Goal: Navigation & Orientation: Find specific page/section

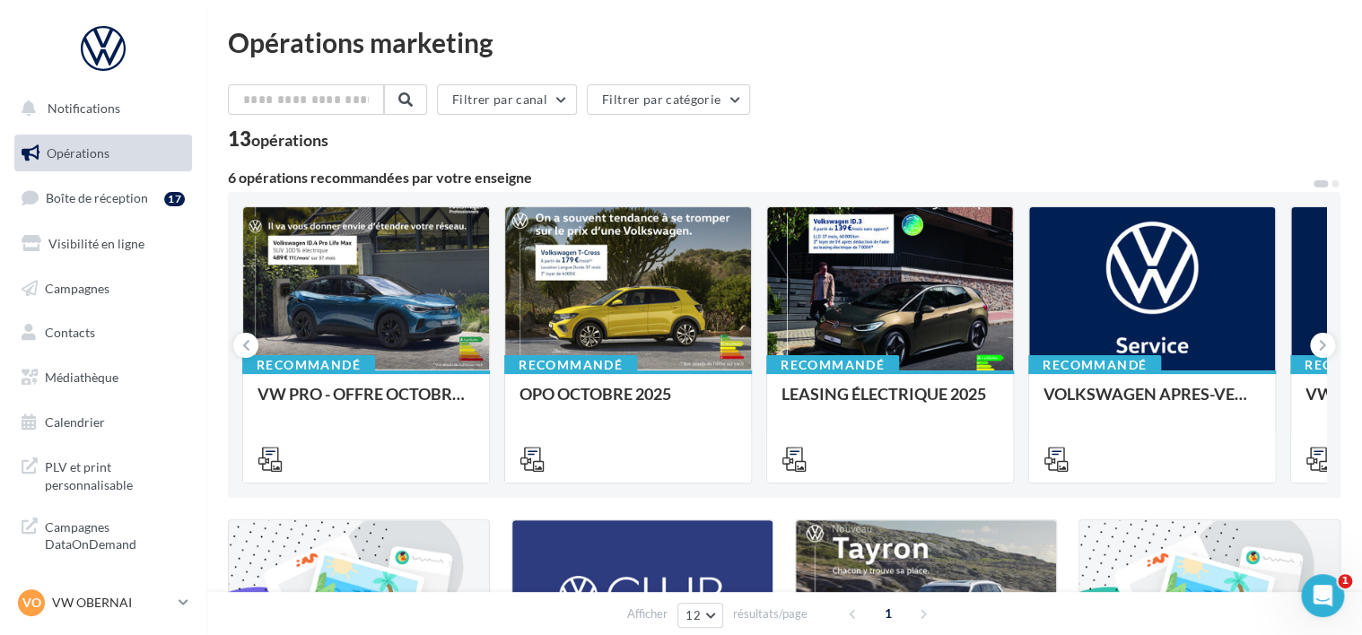
click at [109, 163] on link "Opérations" at bounding box center [103, 154] width 185 height 38
click at [104, 298] on link "Campagnes" at bounding box center [103, 289] width 185 height 38
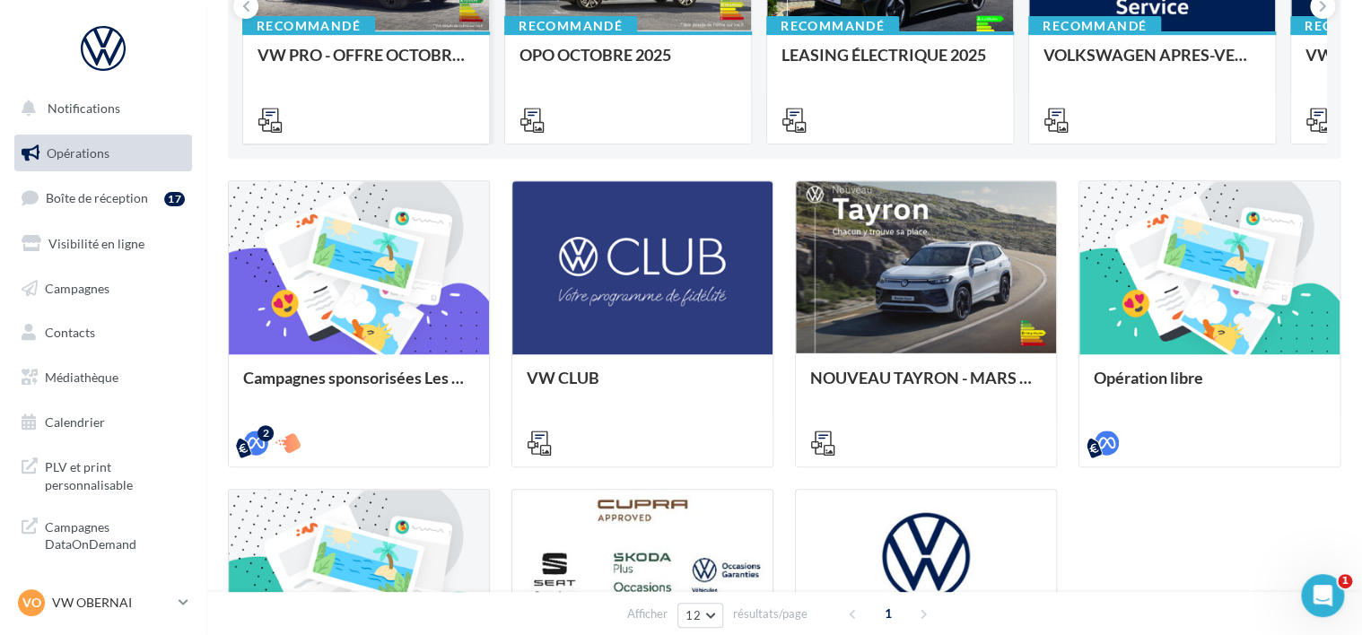
scroll to position [344, 0]
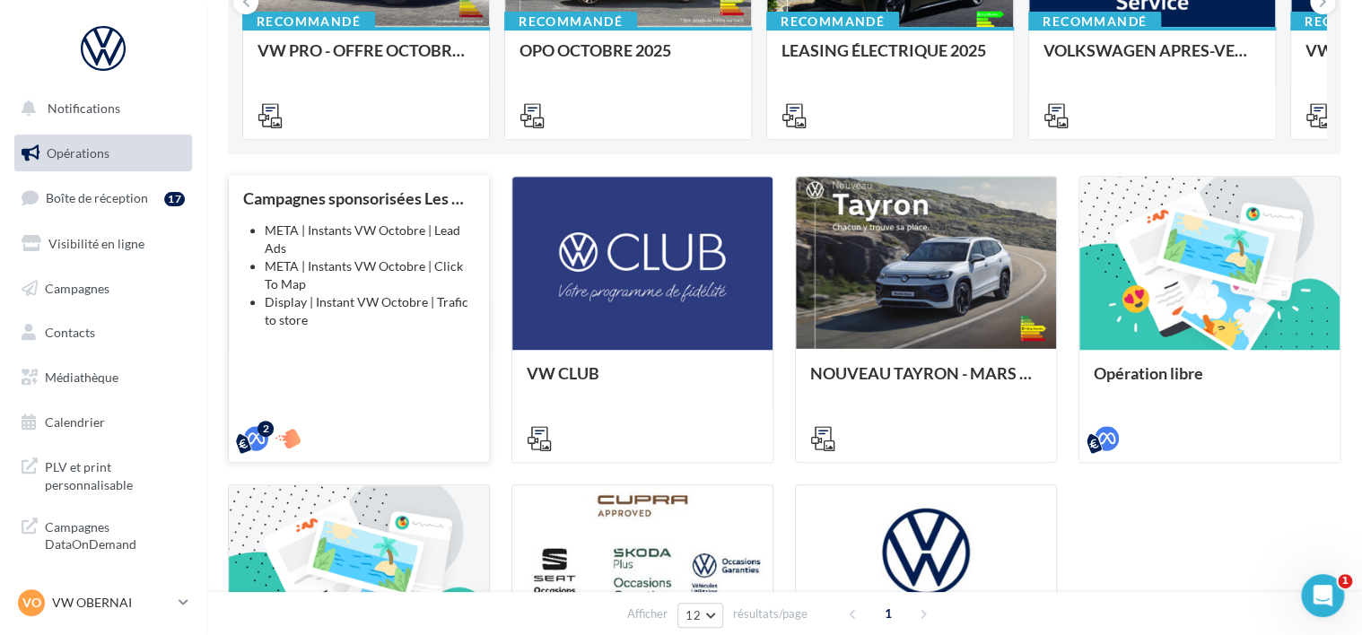
click at [354, 320] on li "Display | Instant VW Octobre | Trafic to store" at bounding box center [370, 311] width 210 height 36
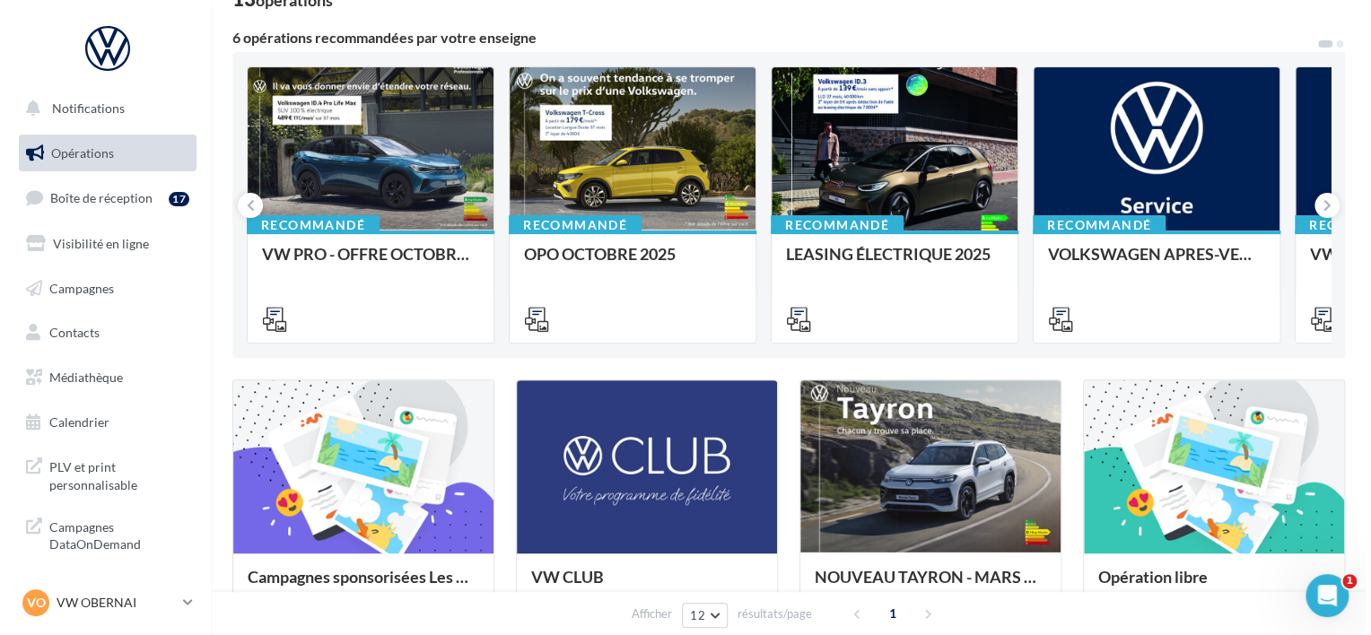
scroll to position [139, 0]
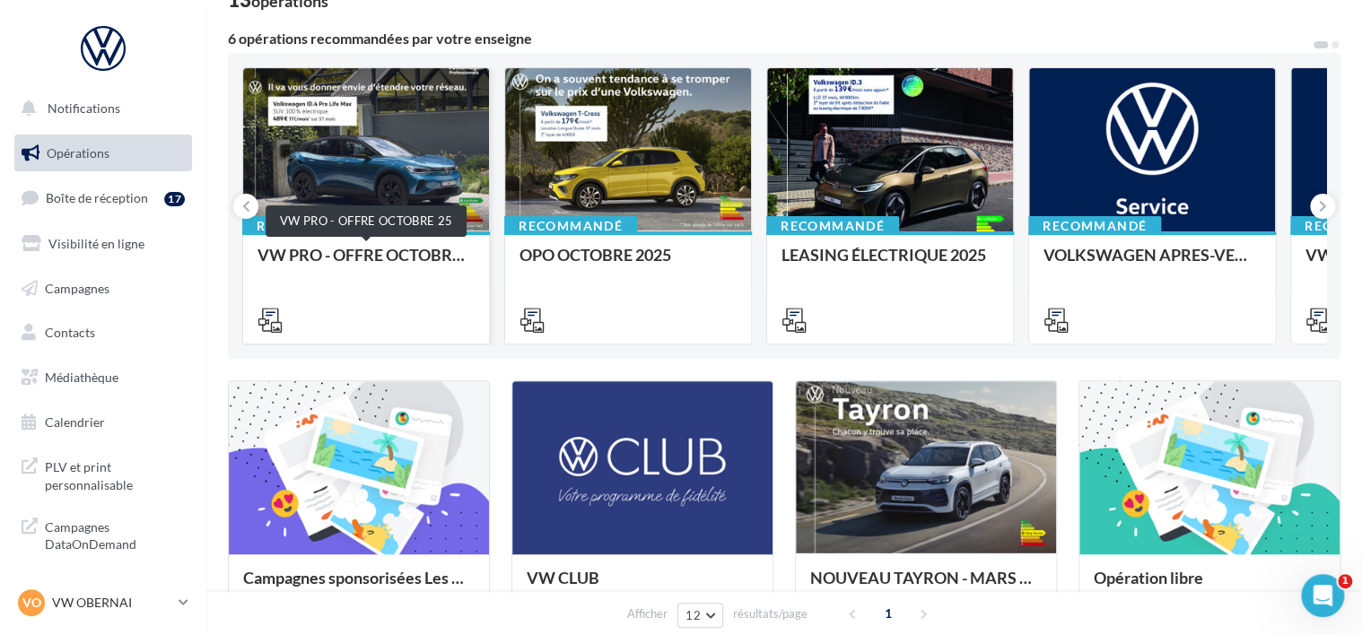
click at [368, 248] on div "VW PRO - OFFRE OCTOBRE 25" at bounding box center [366, 264] width 217 height 36
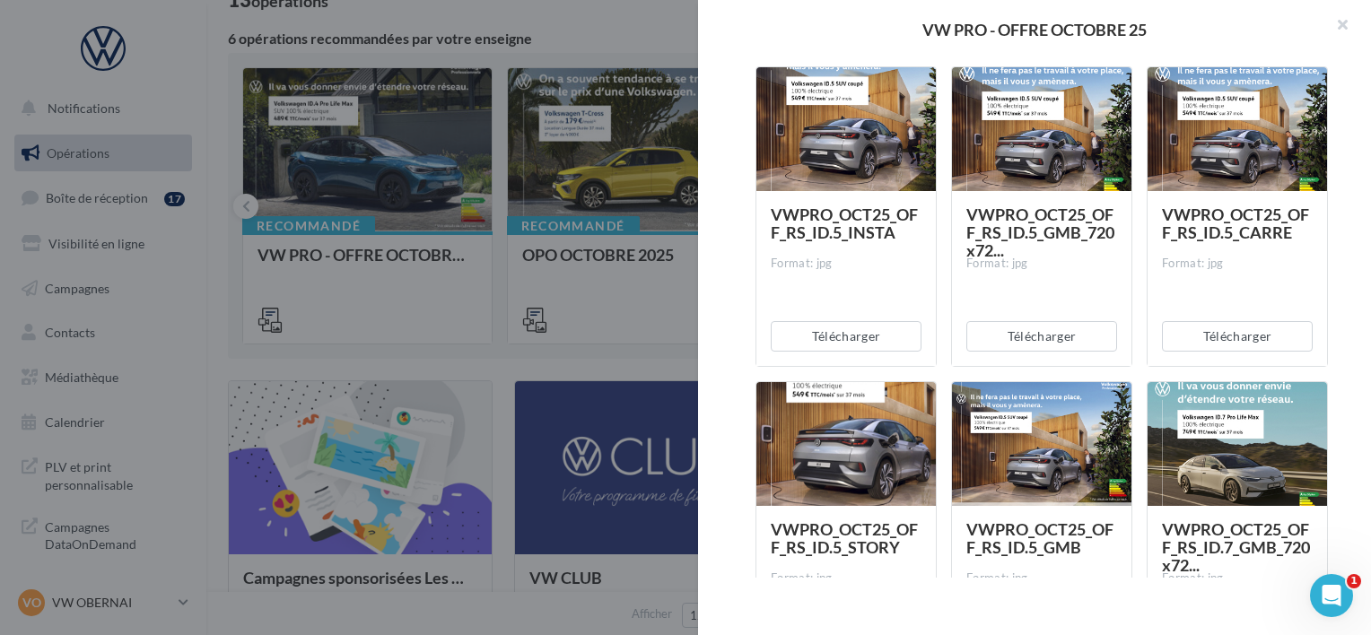
scroll to position [1902, 0]
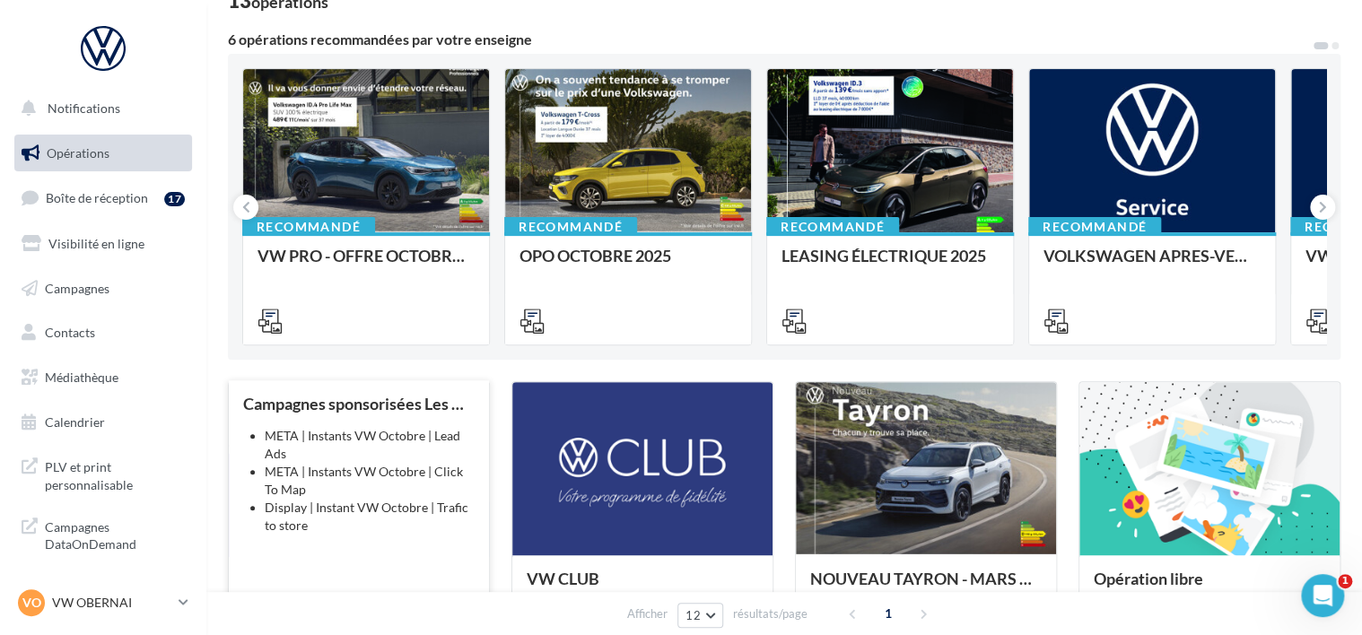
scroll to position [118, 0]
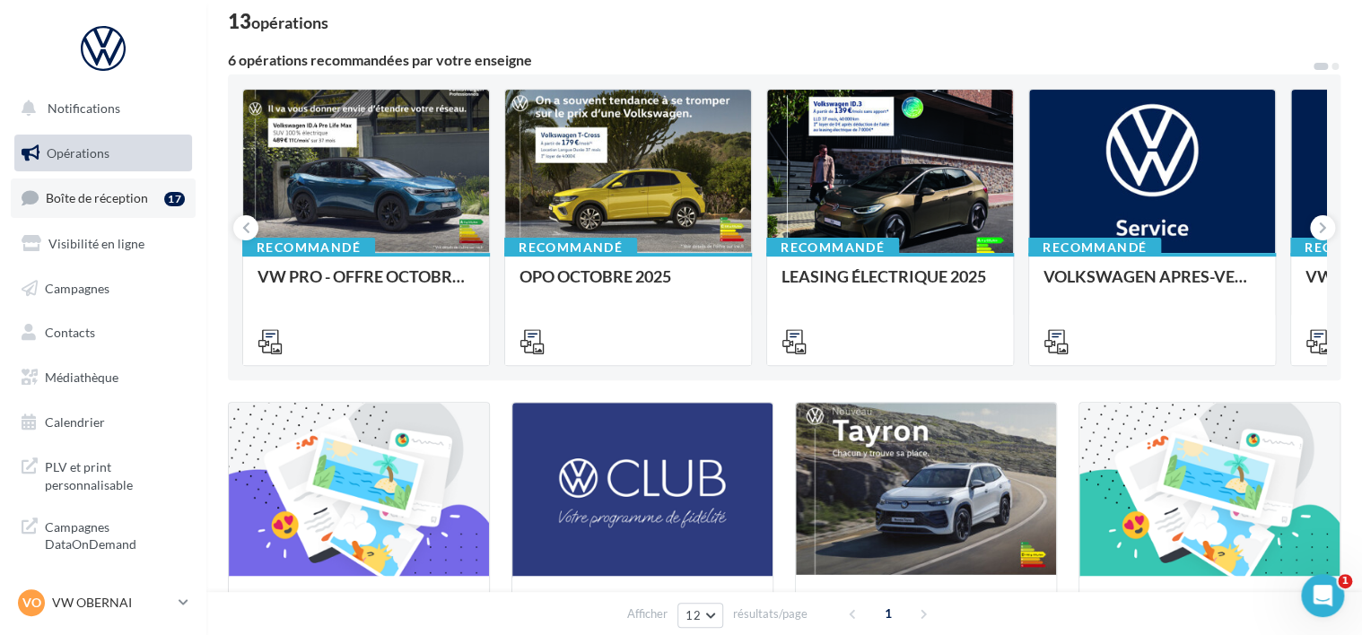
click at [85, 206] on link "Boîte de réception 17" at bounding box center [103, 198] width 185 height 39
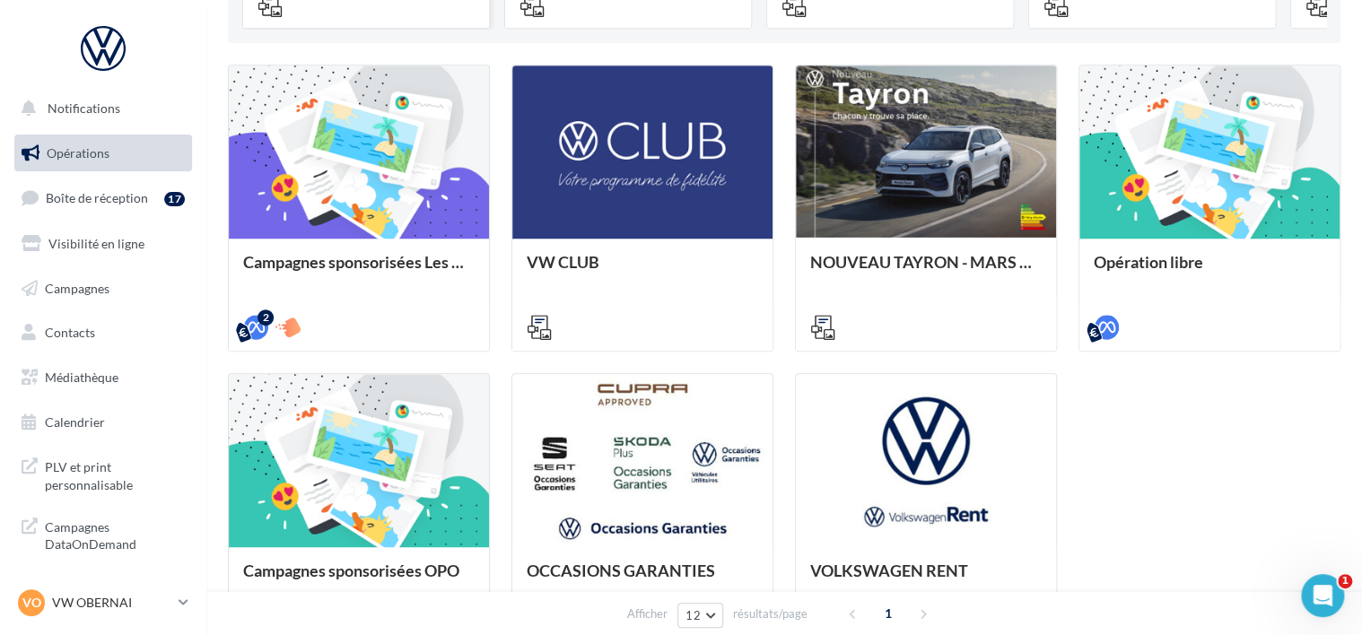
scroll to position [456, 0]
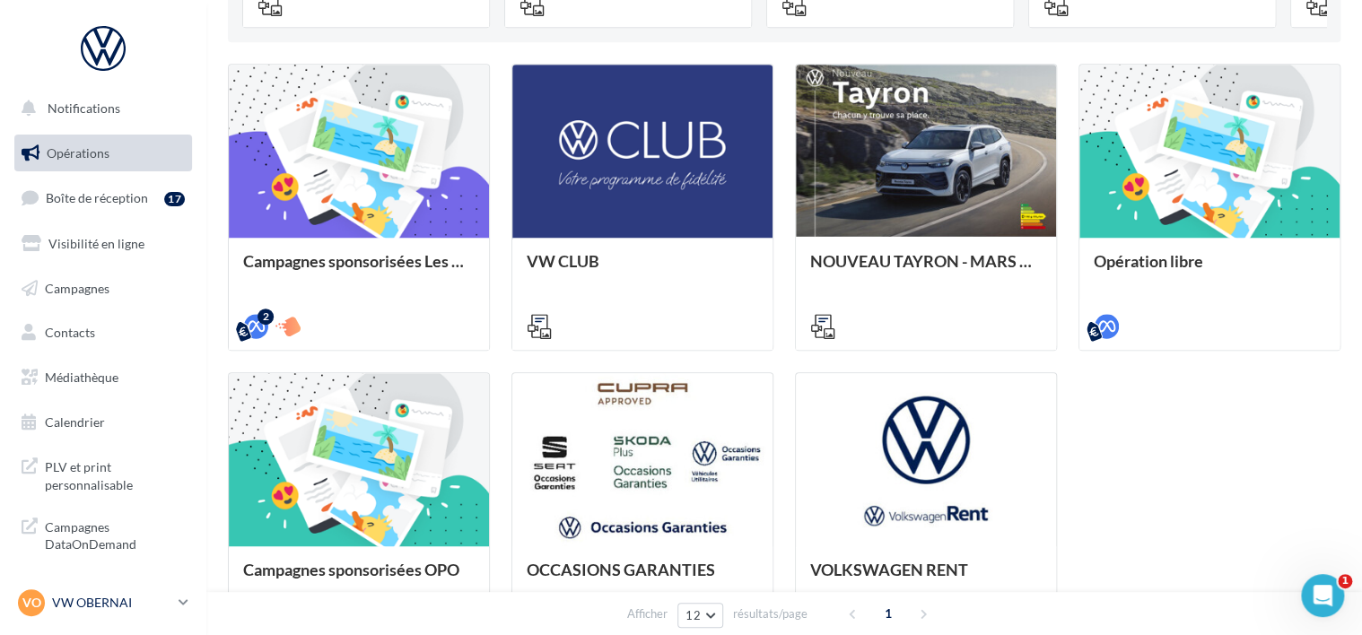
click at [138, 605] on p "VW OBERNAI" at bounding box center [111, 603] width 119 height 18
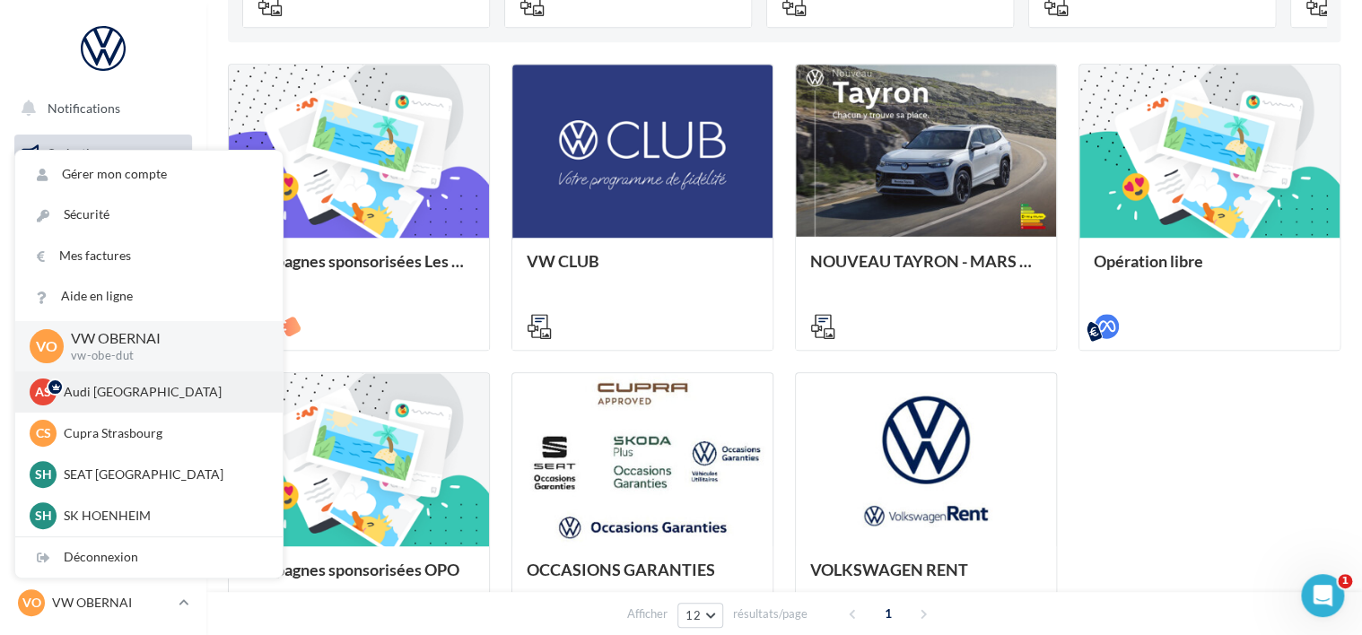
click at [99, 395] on p "Audi STRASBOURG" at bounding box center [162, 392] width 197 height 18
